Goal: Transaction & Acquisition: Book appointment/travel/reservation

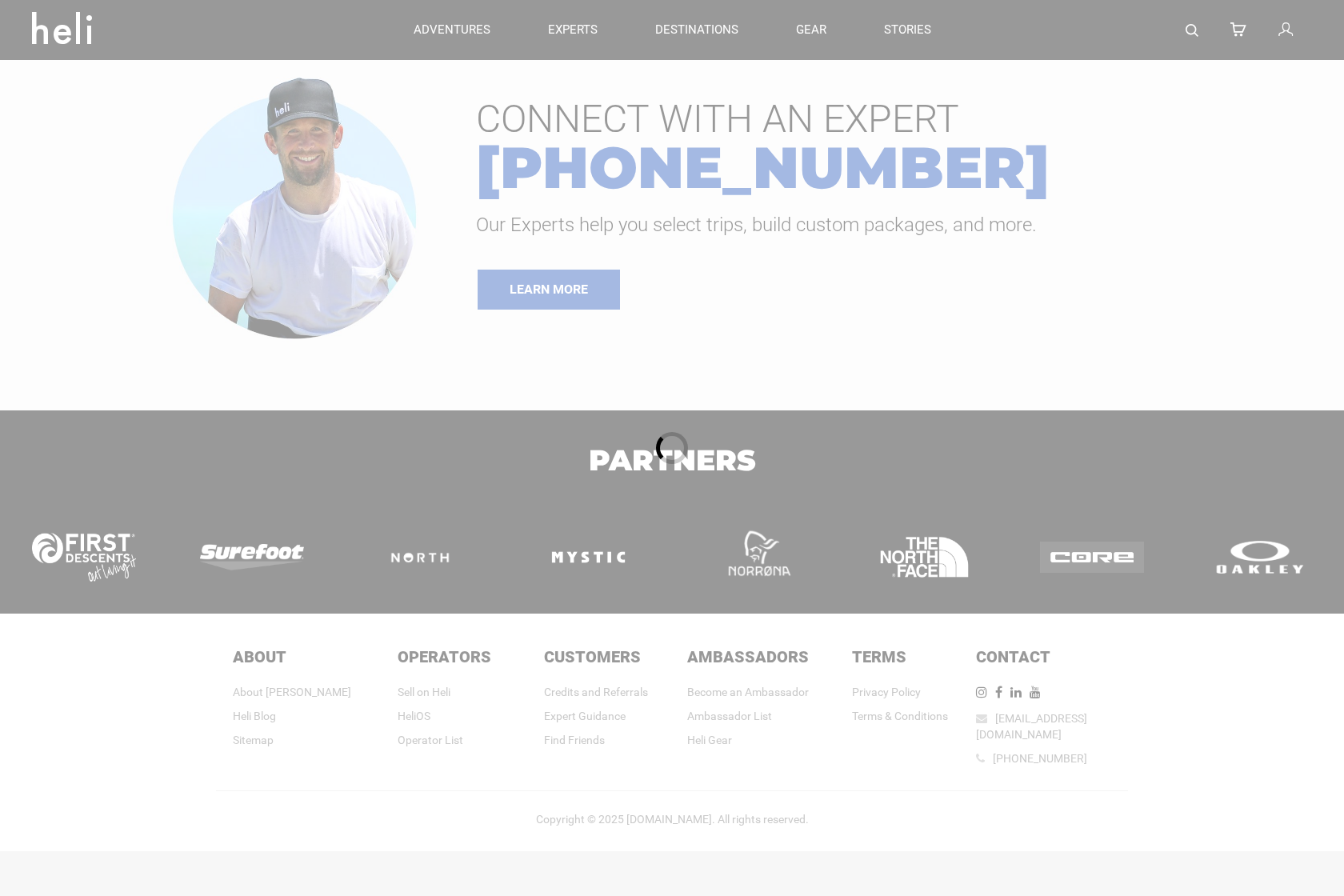
type input "Heli Skiing"
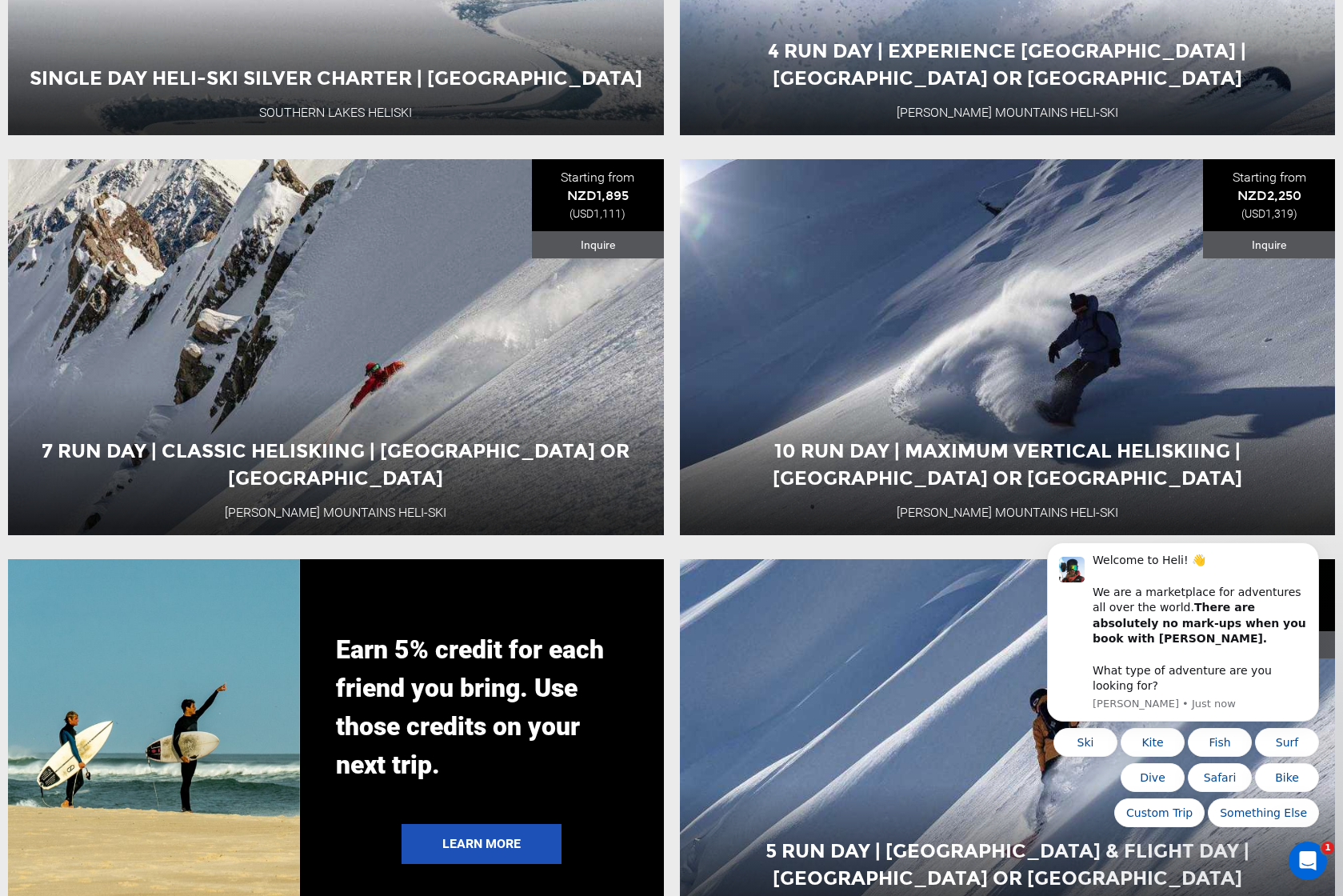
scroll to position [2512, 0]
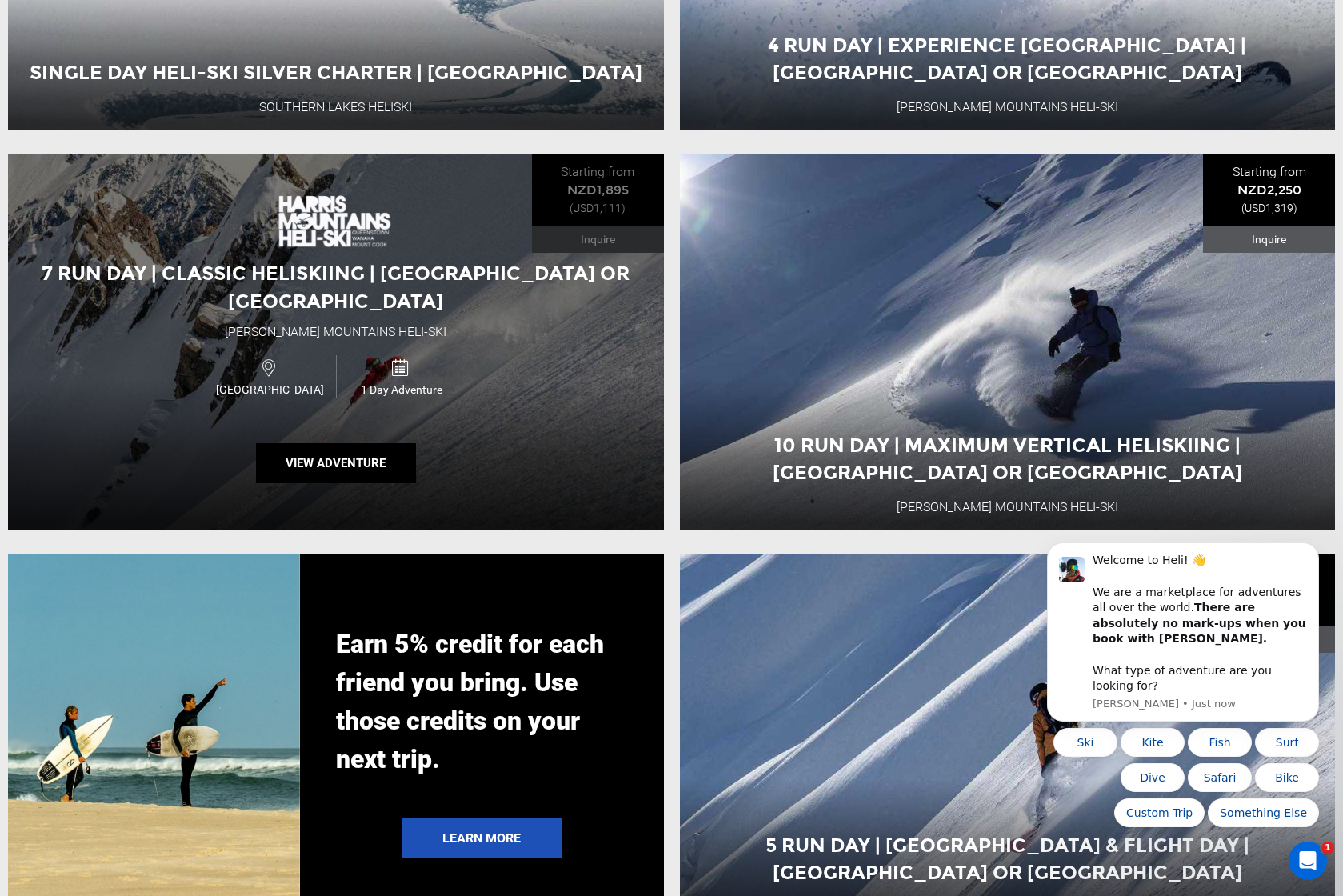
click at [548, 365] on div "7 Run Day | Classic Heliskiing | [GEOGRAPHIC_DATA] or [GEOGRAPHIC_DATA][PERSON_…" at bounding box center [336, 341] width 656 height 376
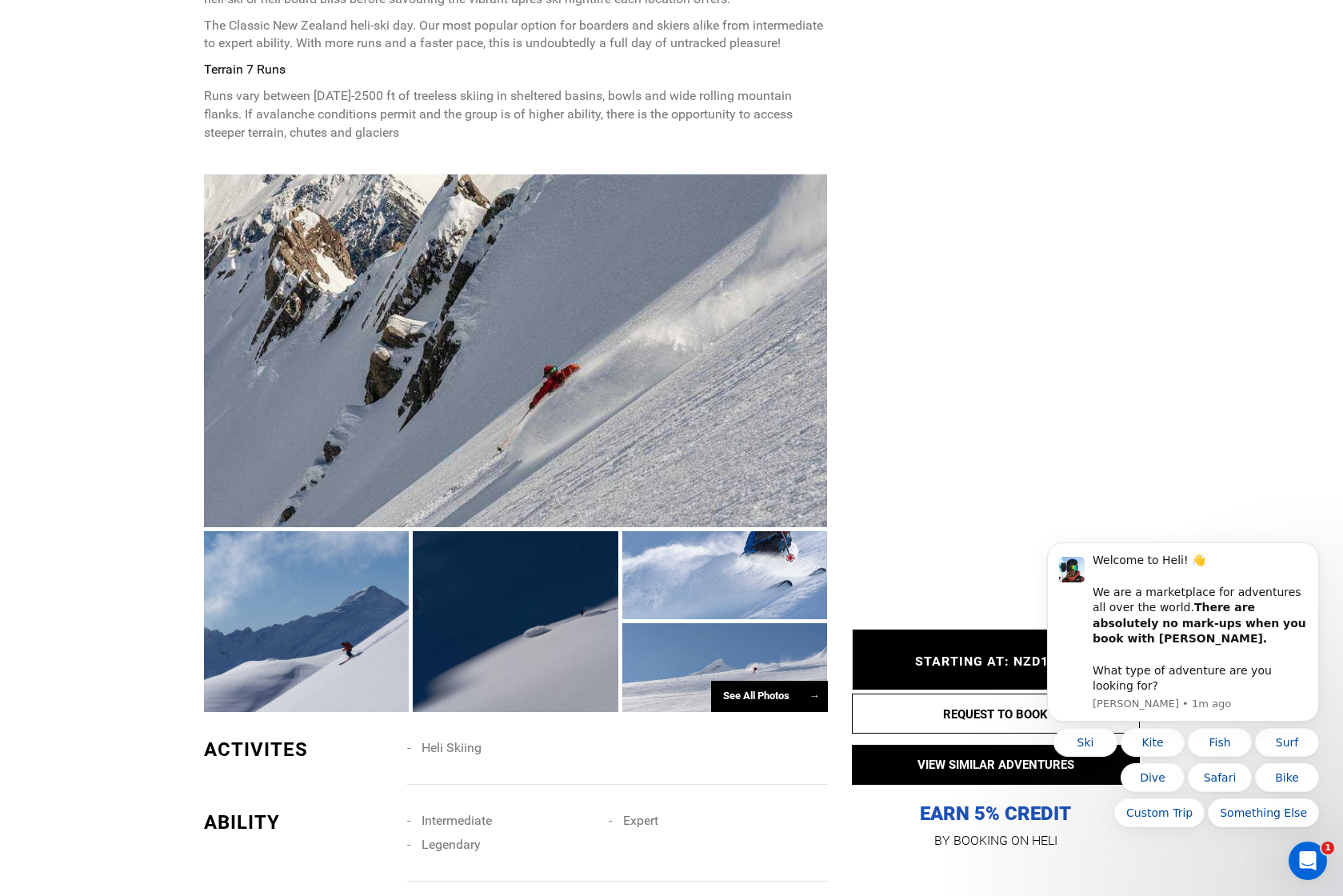
scroll to position [752, 0]
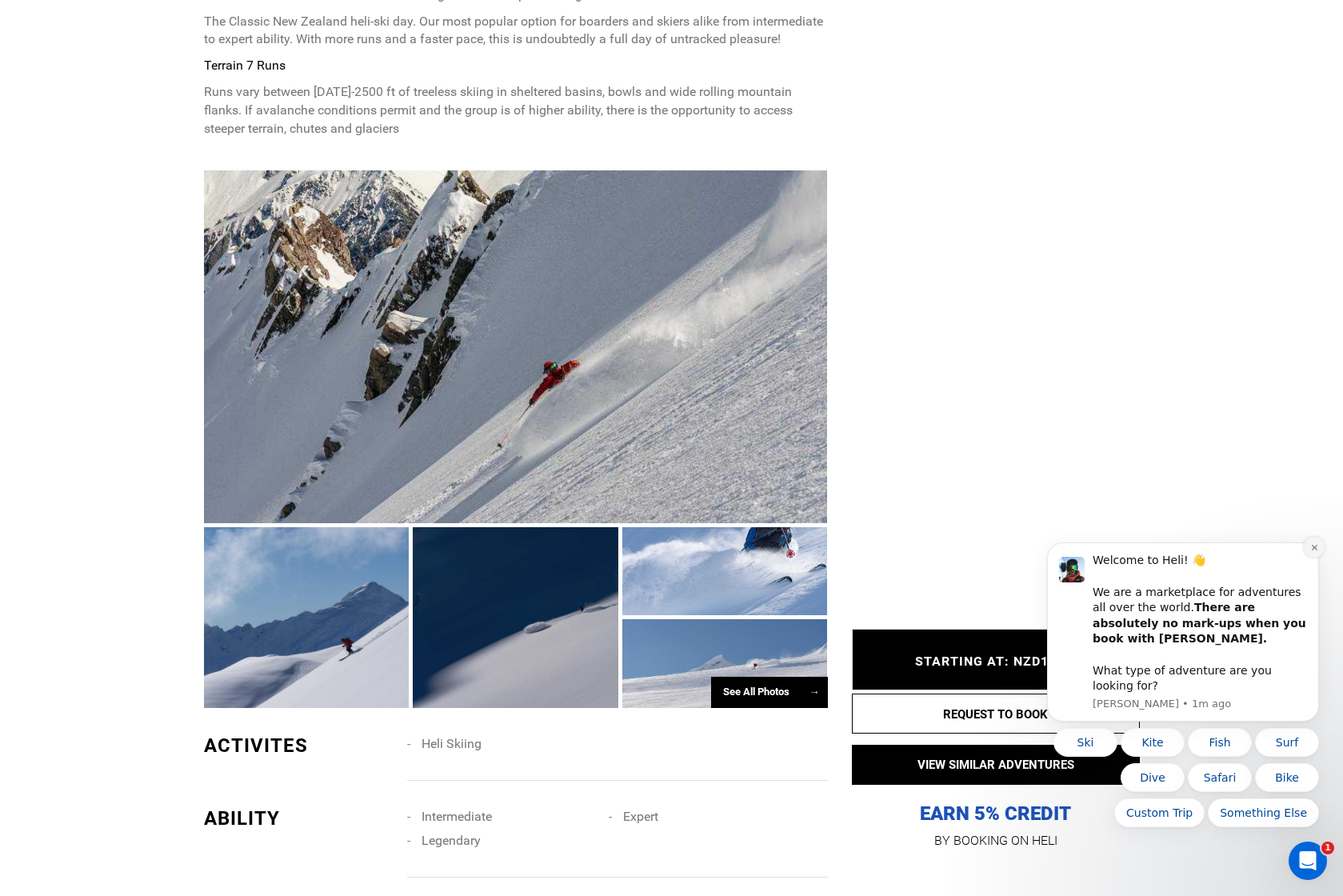
click at [1316, 552] on icon "Dismiss notification" at bounding box center [1314, 547] width 8 height 8
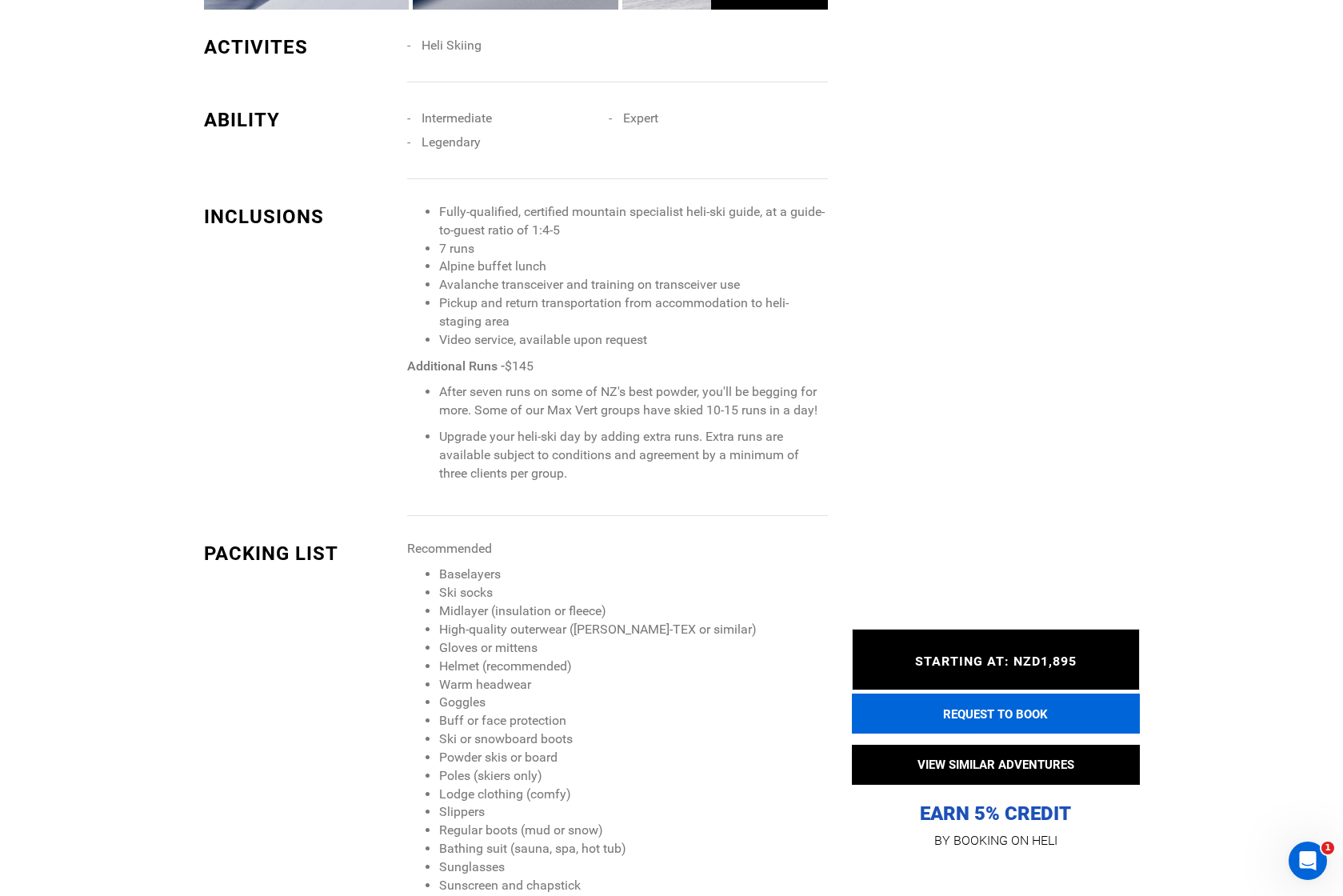
scroll to position [1608, 0]
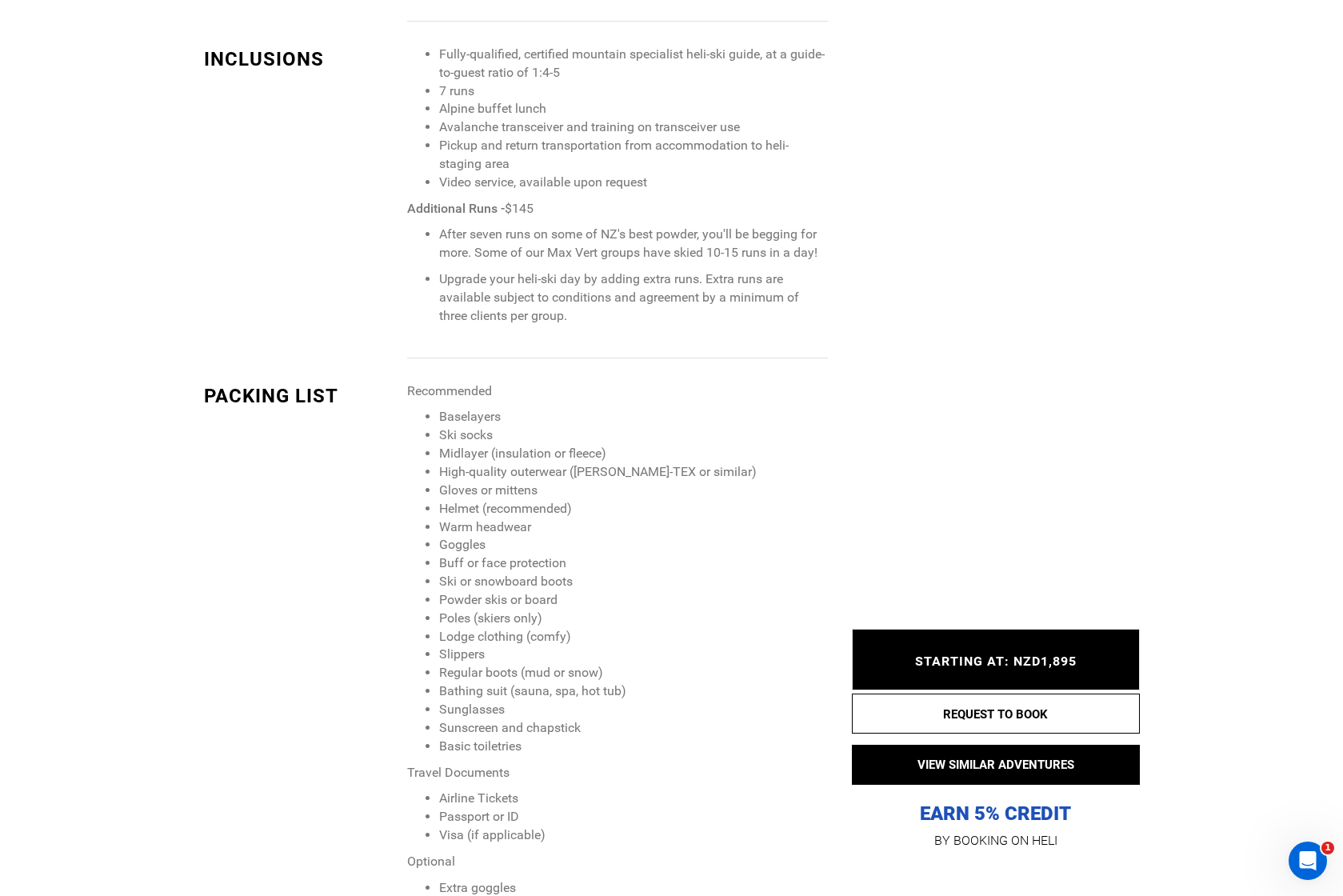
click at [1051, 813] on p "EARN 5% CREDIT" at bounding box center [995, 733] width 288 height 185
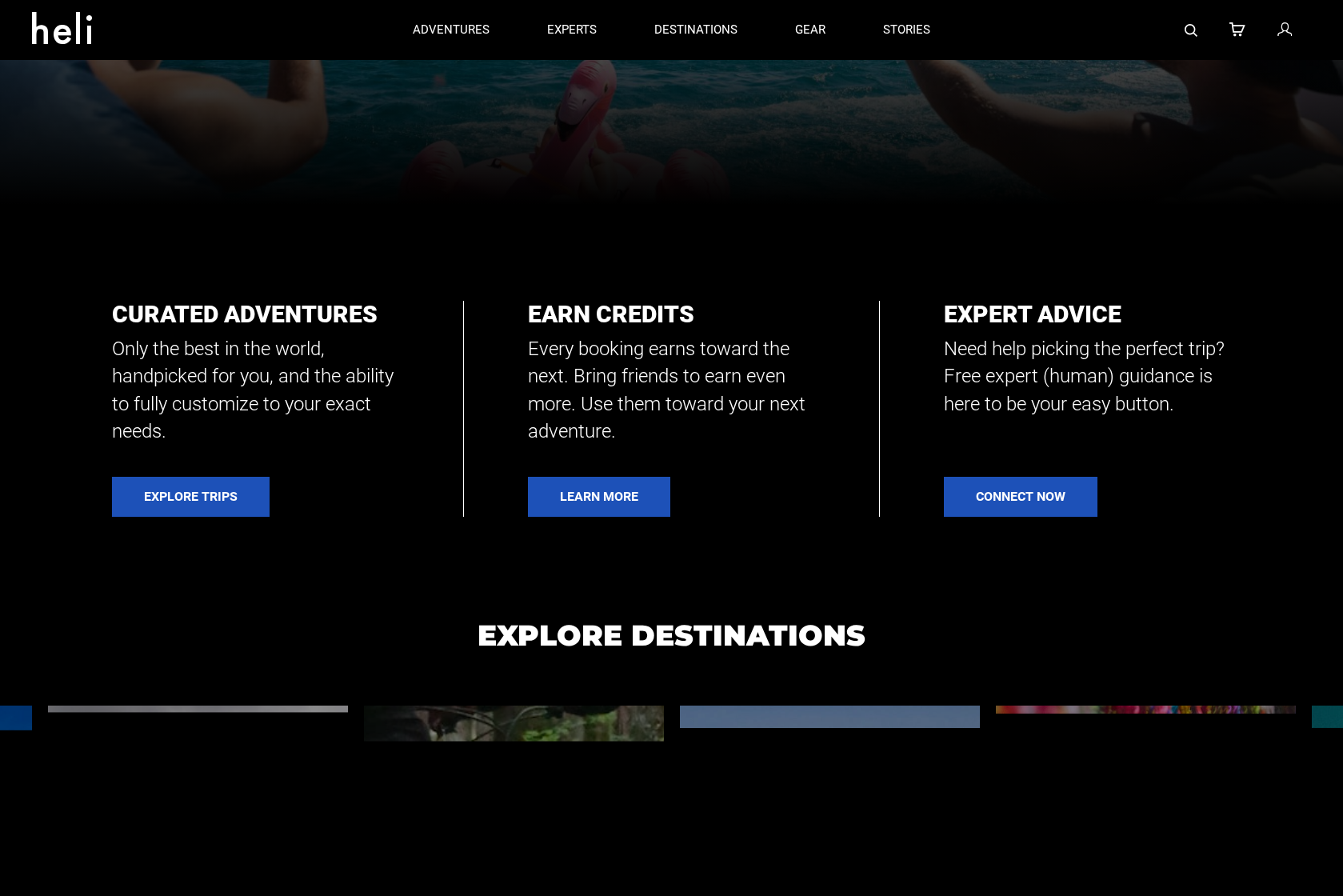
scroll to position [573, 0]
